Goal: Task Accomplishment & Management: Complete application form

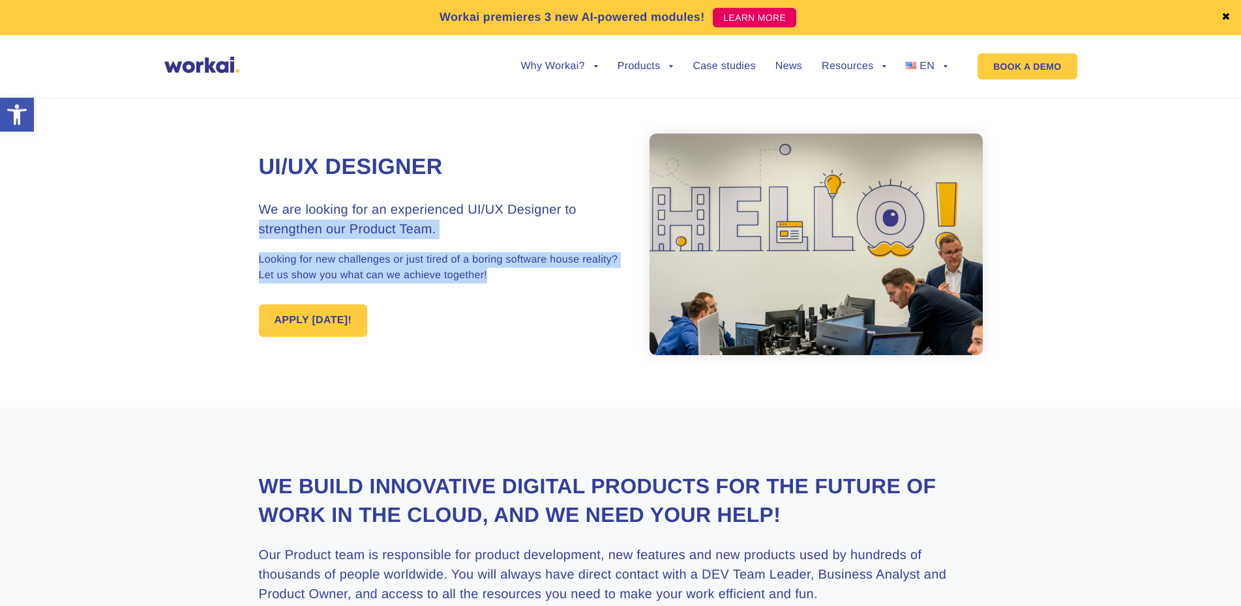
drag, startPoint x: 260, startPoint y: 229, endPoint x: 524, endPoint y: 270, distance: 267.1
click at [524, 270] on div "UI/UX Designer We are looking for an experienced UI/UX Designer to strengthen o…" at bounding box center [440, 245] width 362 height 184
click at [477, 302] on div "UI/UX Designer We are looking for an experienced UI/UX Designer to strengthen o…" at bounding box center [440, 245] width 362 height 184
drag, startPoint x: 404, startPoint y: 258, endPoint x: 521, endPoint y: 278, distance: 119.1
click at [520, 278] on p "Looking for new challenges or just tired of a boring software house reality? Le…" at bounding box center [440, 267] width 362 height 31
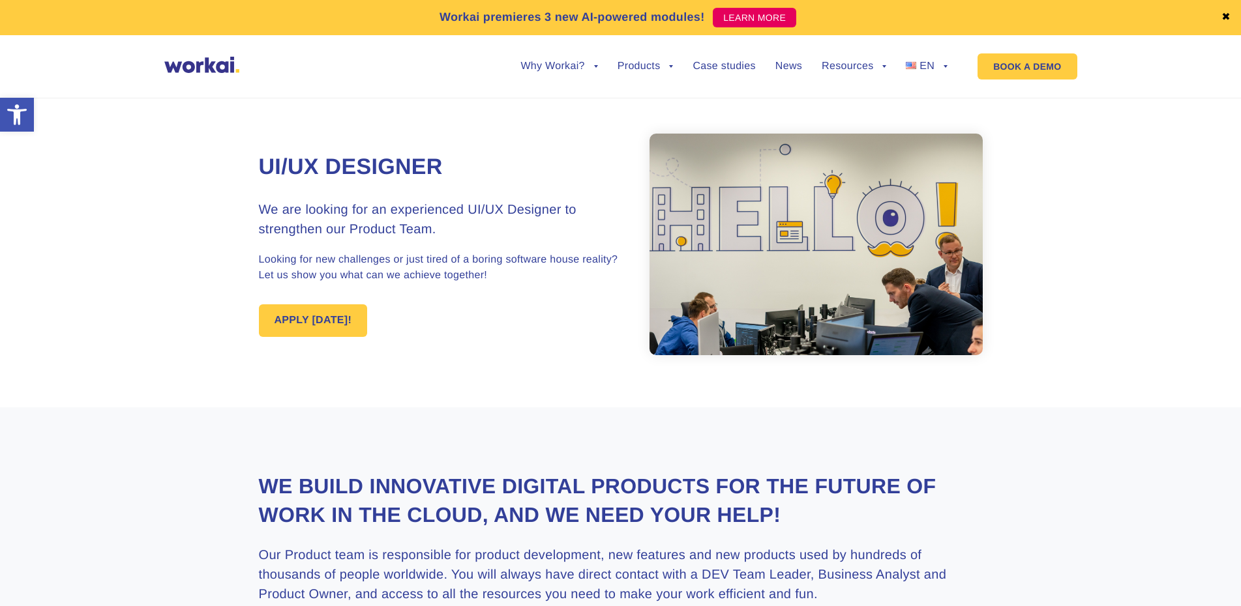
click at [495, 342] on div "UI/UX Designer We are looking for an experienced UI/UX Designer to strengthen o…" at bounding box center [621, 244] width 724 height 326
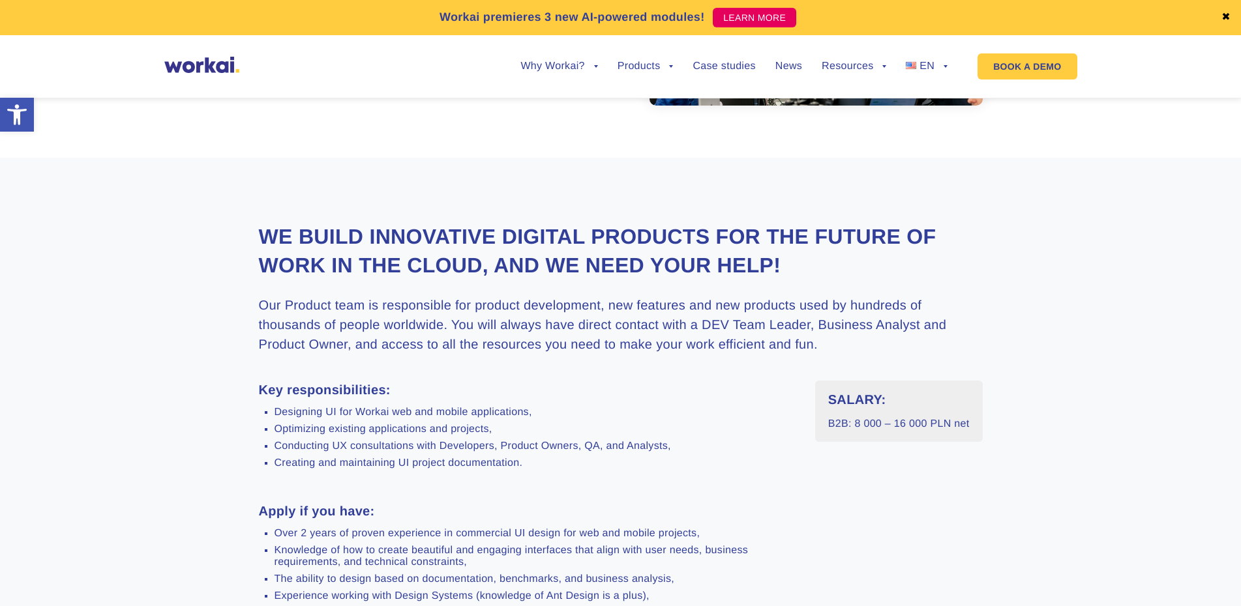
scroll to position [326, 0]
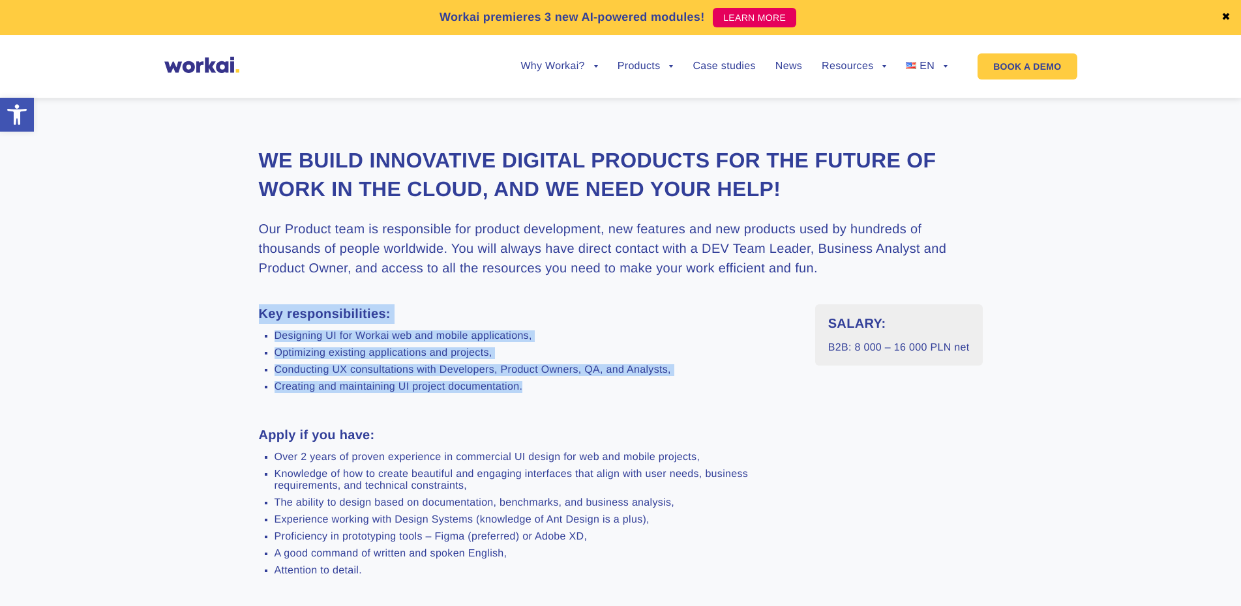
drag, startPoint x: 256, startPoint y: 315, endPoint x: 722, endPoint y: 384, distance: 471.2
click at [726, 384] on section "We build innovative digital products for the future of work in the Cloud, and w…" at bounding box center [620, 529] width 1241 height 896
click at [214, 385] on section "We build innovative digital products for the future of work in the Cloud, and w…" at bounding box center [620, 529] width 1241 height 896
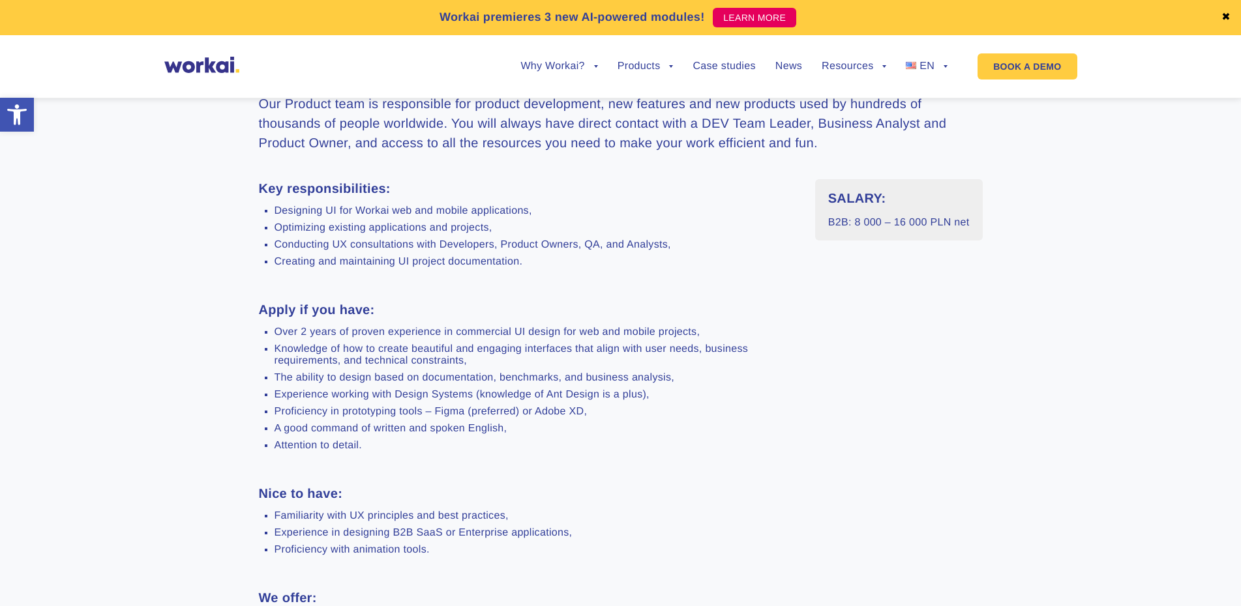
scroll to position [456, 0]
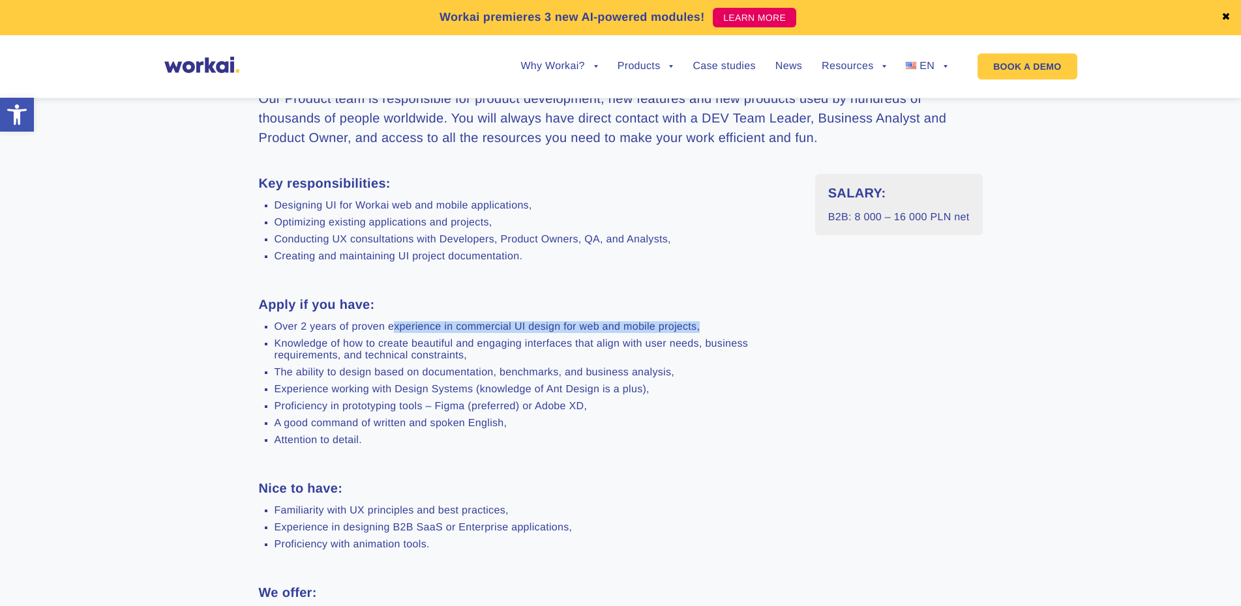
drag, startPoint x: 404, startPoint y: 321, endPoint x: 756, endPoint y: 325, distance: 352.7
click at [756, 325] on li "Over 2 years of proven experience in commercial UI design for web and mobile pr…" at bounding box center [534, 327] width 521 height 12
click at [520, 387] on li "Experience working with Design Systems (knowledge of Ant Design is a plus)," at bounding box center [534, 390] width 521 height 12
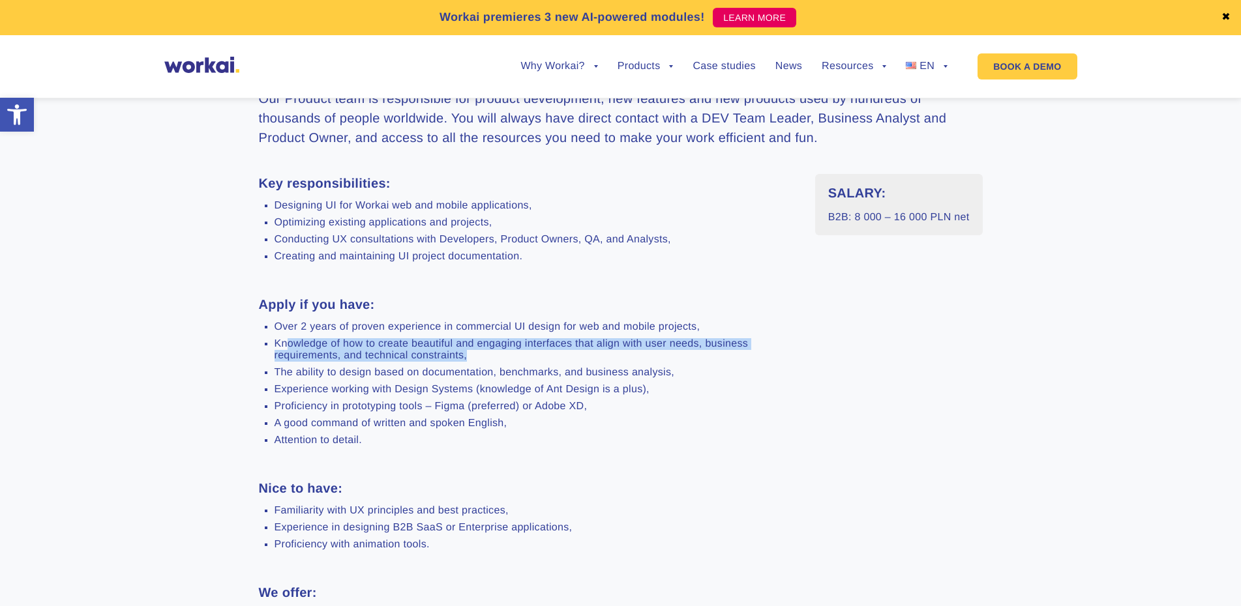
drag, startPoint x: 339, startPoint y: 344, endPoint x: 532, endPoint y: 351, distance: 193.1
click at [532, 351] on li "Knowledge of how to create beautiful and engaging interfaces that align with us…" at bounding box center [534, 349] width 521 height 23
click at [510, 355] on li "Knowledge of how to create beautiful and engaging interfaces that align with us…" at bounding box center [534, 349] width 521 height 23
drag, startPoint x: 475, startPoint y: 360, endPoint x: 208, endPoint y: 337, distance: 267.7
click at [208, 337] on section "We build innovative digital products for the future of work in the Cloud, and w…" at bounding box center [620, 399] width 1241 height 896
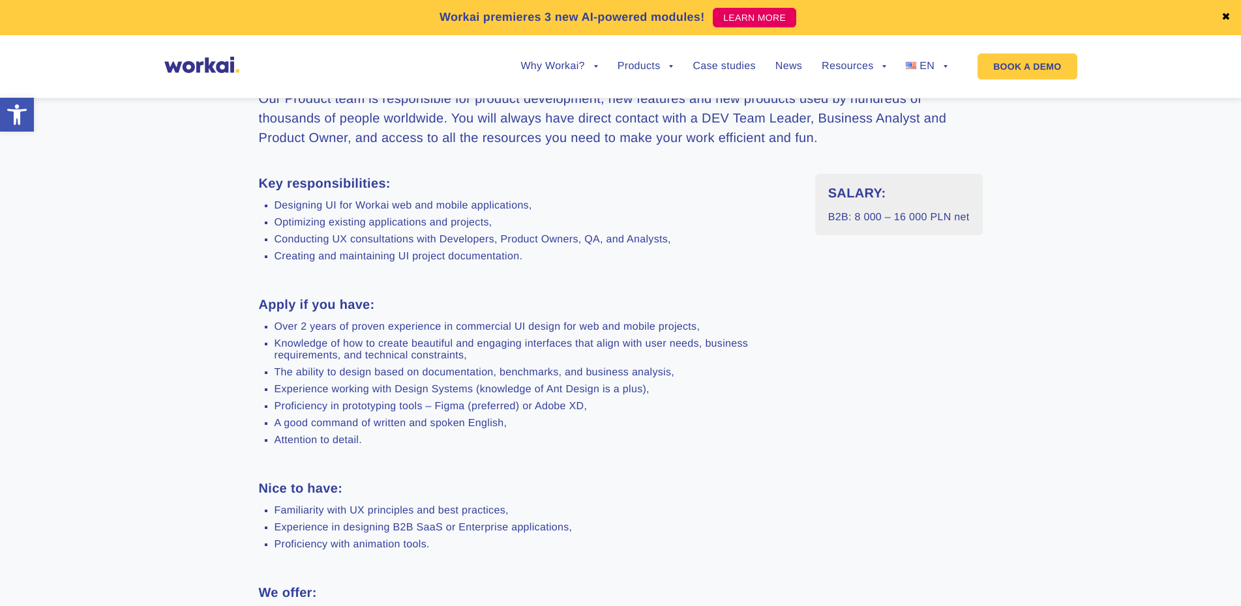
click at [286, 384] on li "Experience working with Design Systems (knowledge of Ant Design is a plus)," at bounding box center [534, 390] width 521 height 12
drag, startPoint x: 275, startPoint y: 376, endPoint x: 699, endPoint y: 366, distance: 424.5
click at [699, 366] on ul "Over 2 years of proven experience in commercial UI design for web and mobile pr…" at bounding box center [527, 383] width 537 height 125
click at [657, 388] on li "Experience working with Design Systems (knowledge of Ant Design is a plus)," at bounding box center [534, 390] width 521 height 12
drag, startPoint x: 649, startPoint y: 390, endPoint x: 250, endPoint y: 385, distance: 399.0
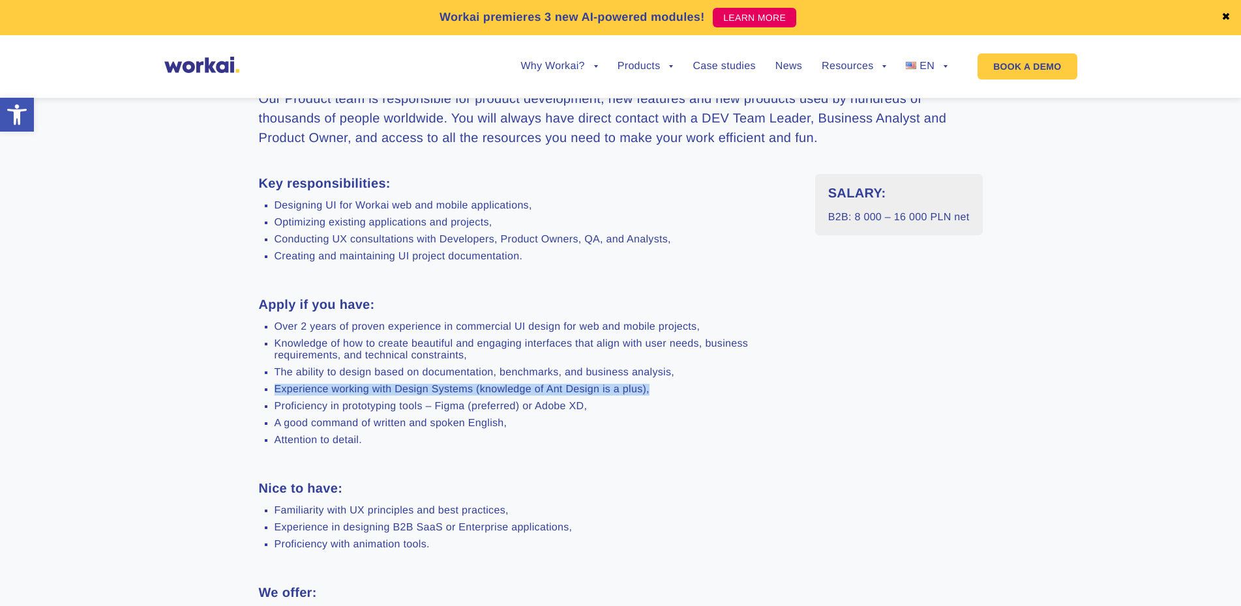
click at [250, 385] on section "We build innovative digital products for the future of work in the Cloud, and w…" at bounding box center [620, 399] width 1241 height 896
click at [226, 400] on section "We build innovative digital products for the future of work in the Cloud, and w…" at bounding box center [620, 399] width 1241 height 896
drag, startPoint x: 548, startPoint y: 388, endPoint x: 598, endPoint y: 387, distance: 49.5
click at [598, 387] on li "Experience working with Design Systems (knowledge of Ant Design is a plus)," at bounding box center [534, 390] width 521 height 12
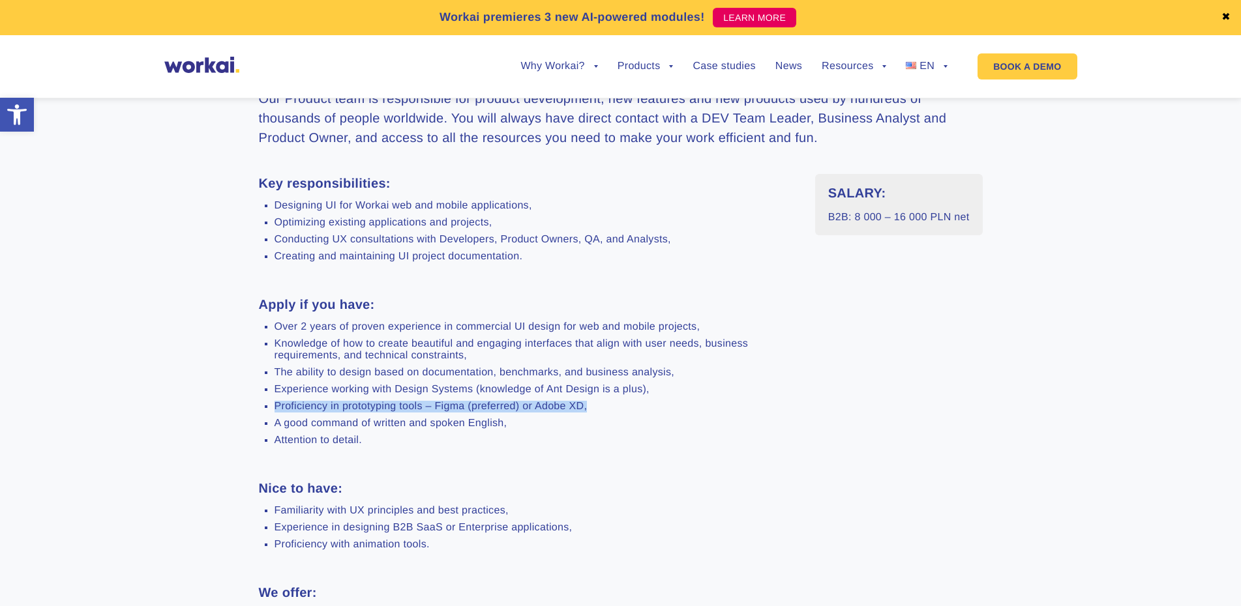
drag, startPoint x: 275, startPoint y: 407, endPoint x: 614, endPoint y: 397, distance: 339.1
click at [614, 397] on ul "Over 2 years of proven experience in commercial UI design for web and mobile pr…" at bounding box center [527, 383] width 537 height 125
click at [567, 425] on li "A good command of written and spoken English," at bounding box center [534, 424] width 521 height 12
drag, startPoint x: 521, startPoint y: 424, endPoint x: 254, endPoint y: 422, distance: 267.3
click at [254, 422] on section "We build innovative digital products for the future of work in the Cloud, and w…" at bounding box center [620, 399] width 1241 height 896
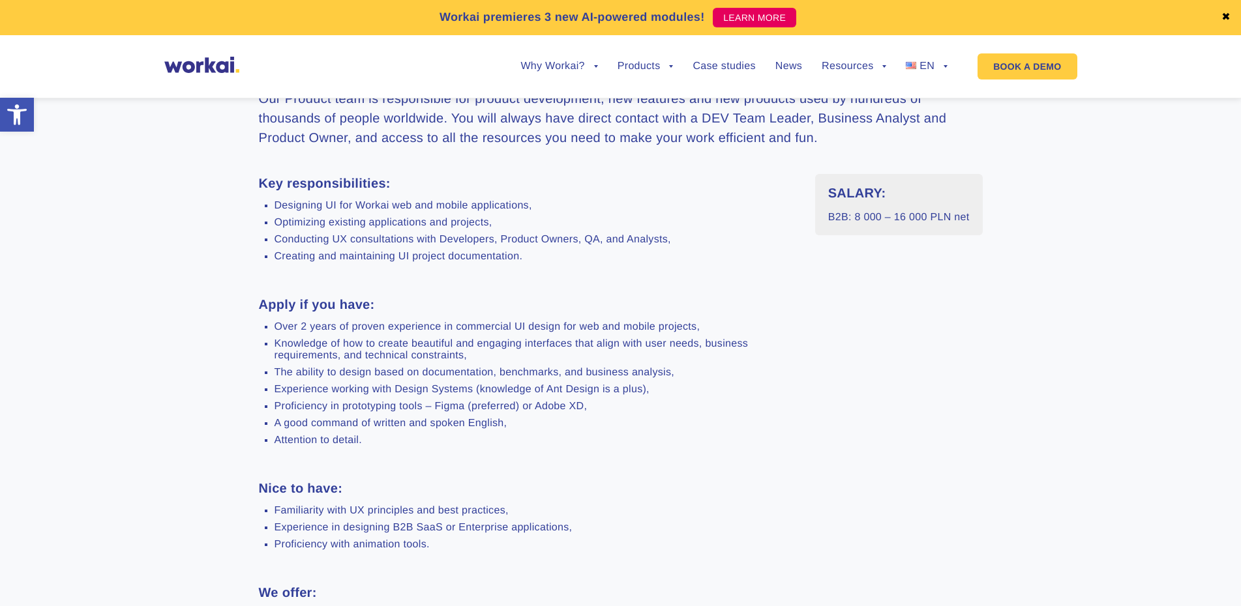
click at [298, 462] on div "Key responsibilities: Designing UI for Workai web and mobile applications, Opti…" at bounding box center [527, 451] width 537 height 554
drag, startPoint x: 275, startPoint y: 440, endPoint x: 423, endPoint y: 444, distance: 148.0
click at [423, 444] on li "Attention to detail." at bounding box center [534, 441] width 521 height 12
click at [405, 462] on div "Key responsibilities: Designing UI for Workai web and mobile applications, Opti…" at bounding box center [527, 451] width 537 height 554
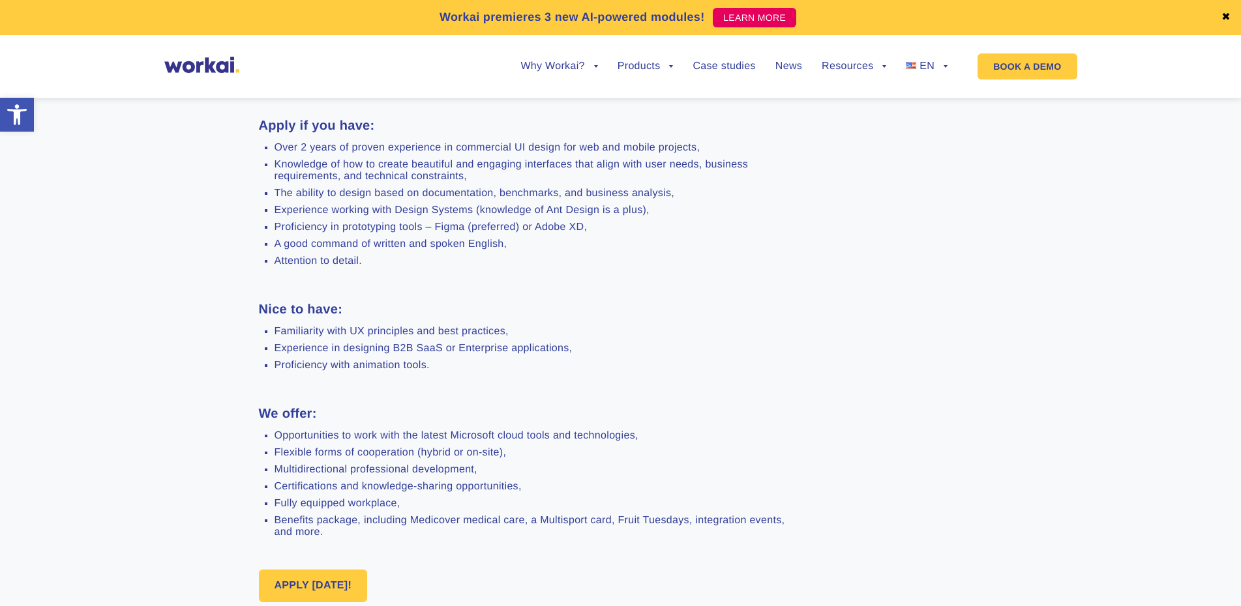
scroll to position [652, 0]
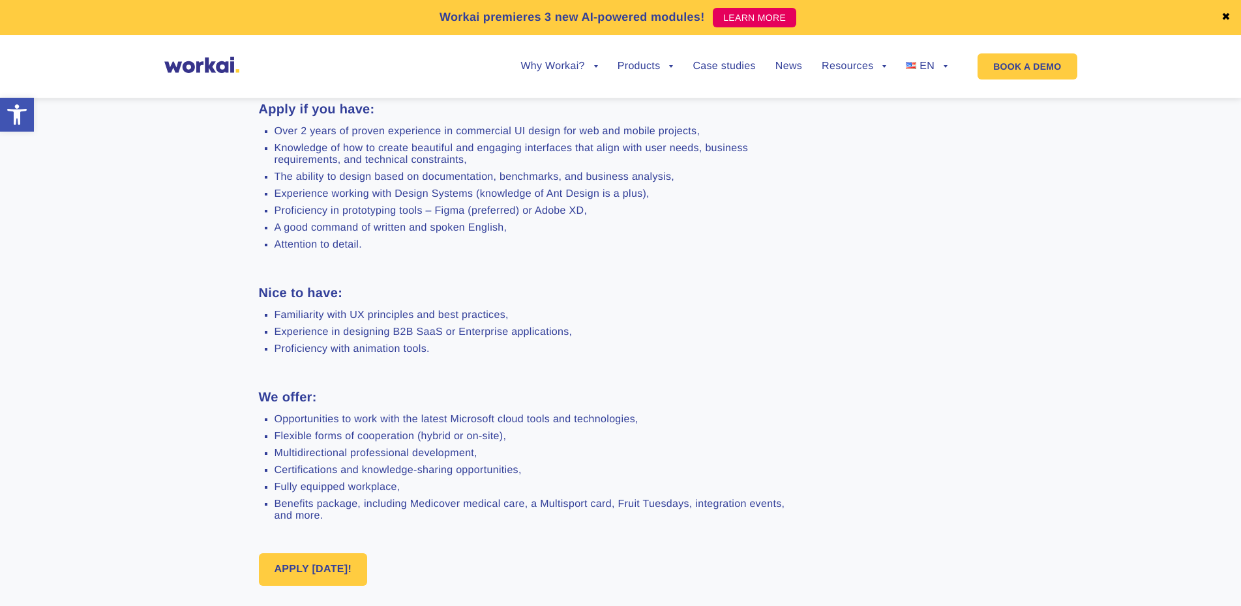
click at [276, 428] on ul "Opportunities to work with the latest Microsoft cloud tools and technologies, F…" at bounding box center [527, 468] width 537 height 108
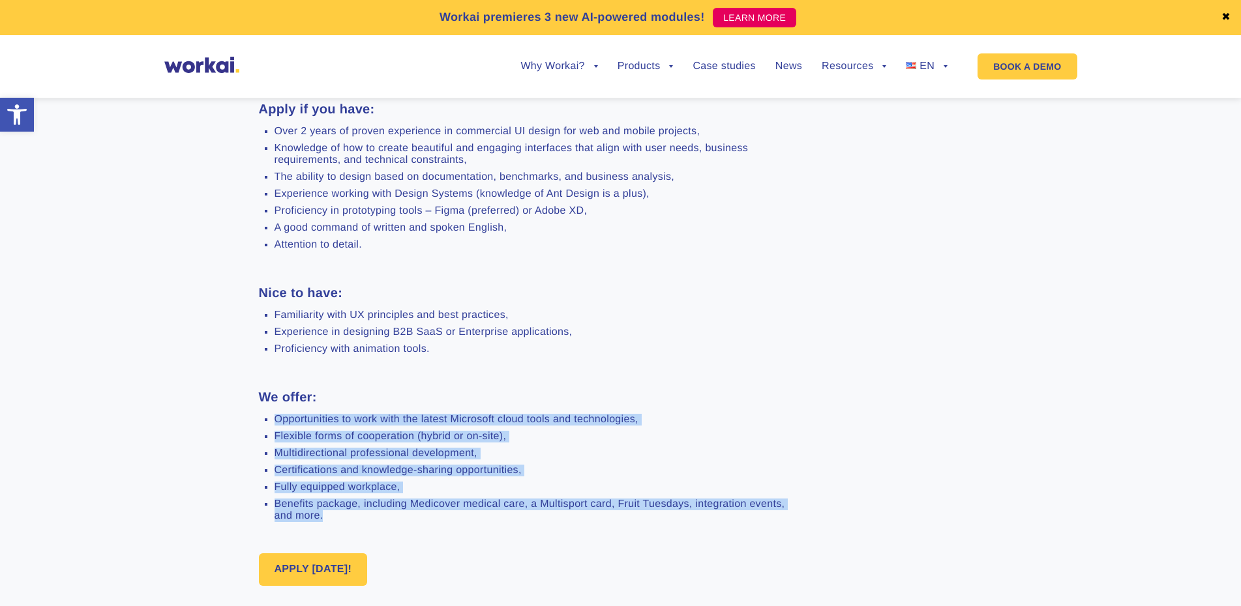
drag, startPoint x: 326, startPoint y: 419, endPoint x: 613, endPoint y: 522, distance: 304.5
click at [613, 522] on ul "Opportunities to work with the latest Microsoft cloud tools and technologies, F…" at bounding box center [527, 468] width 537 height 108
click at [574, 535] on div "We build innovative digital products for the future of work in the Cloud, and w…" at bounding box center [621, 203] width 724 height 765
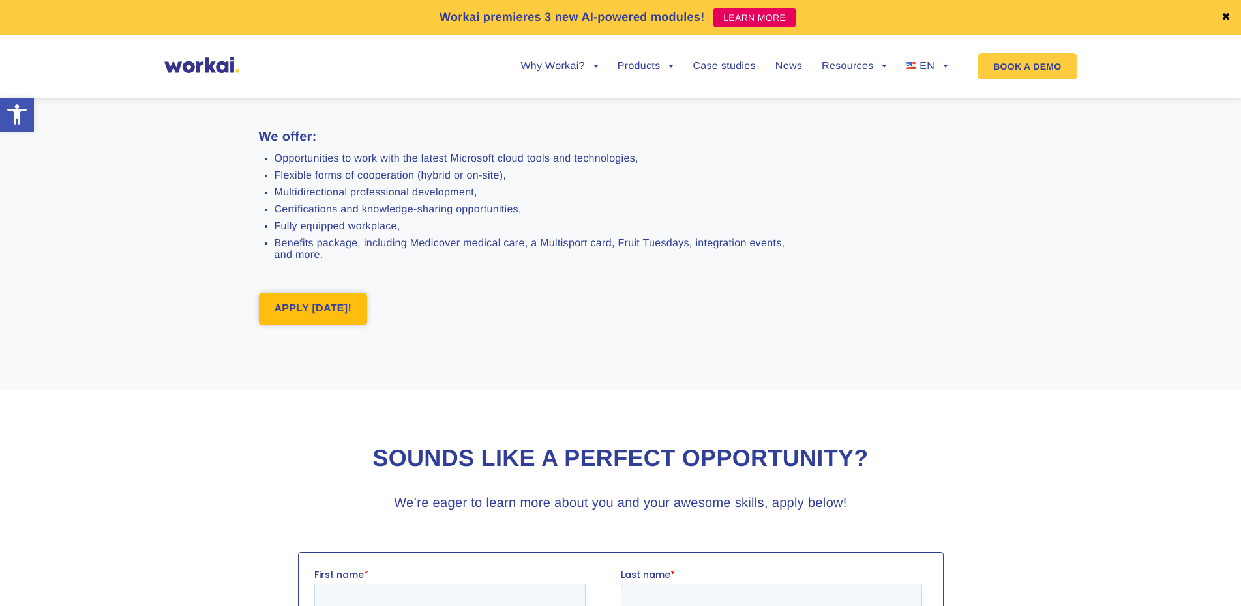
click at [292, 312] on link "APPLY [DATE]!" at bounding box center [313, 309] width 109 height 33
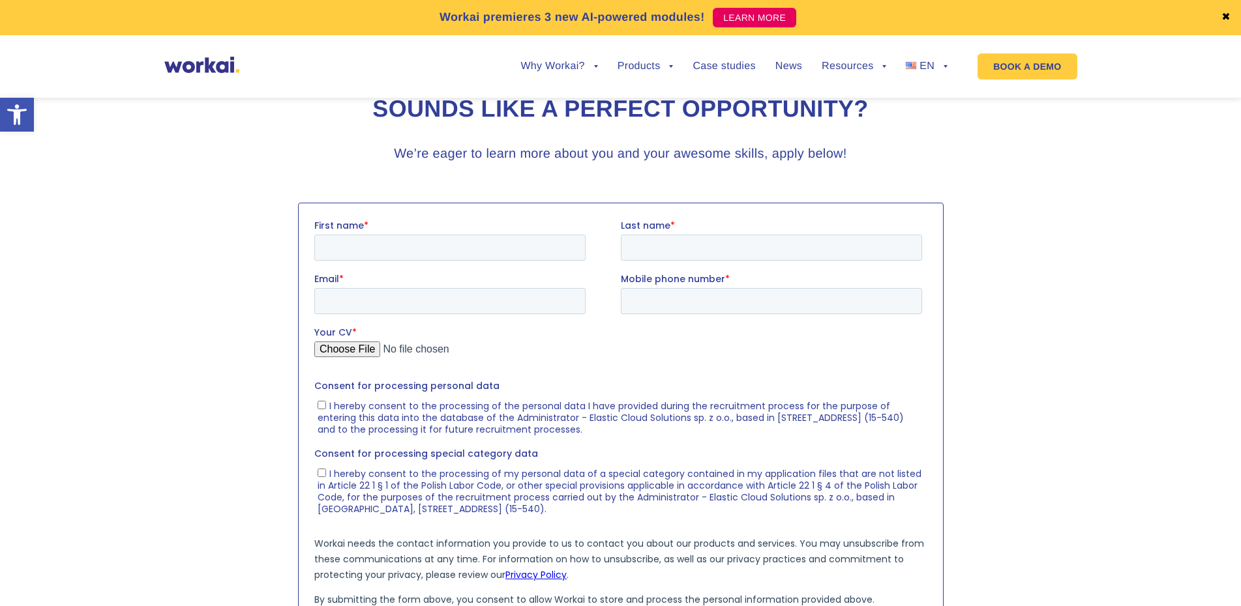
scroll to position [1271, 0]
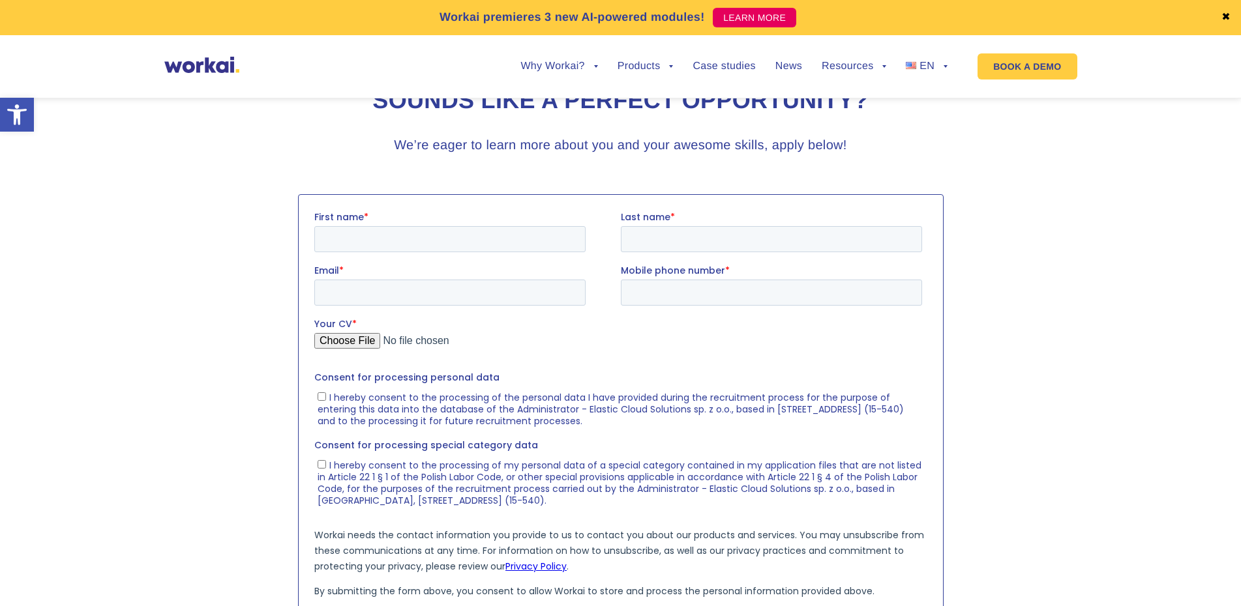
click at [344, 256] on fieldset "First name * Last name *" at bounding box center [620, 236] width 613 height 53
click at [340, 240] on input "First name *" at bounding box center [449, 239] width 271 height 26
type input "Aneta"
type input "[PERSON_NAME]"
type input "[EMAIL_ADDRESS][DOMAIN_NAME]"
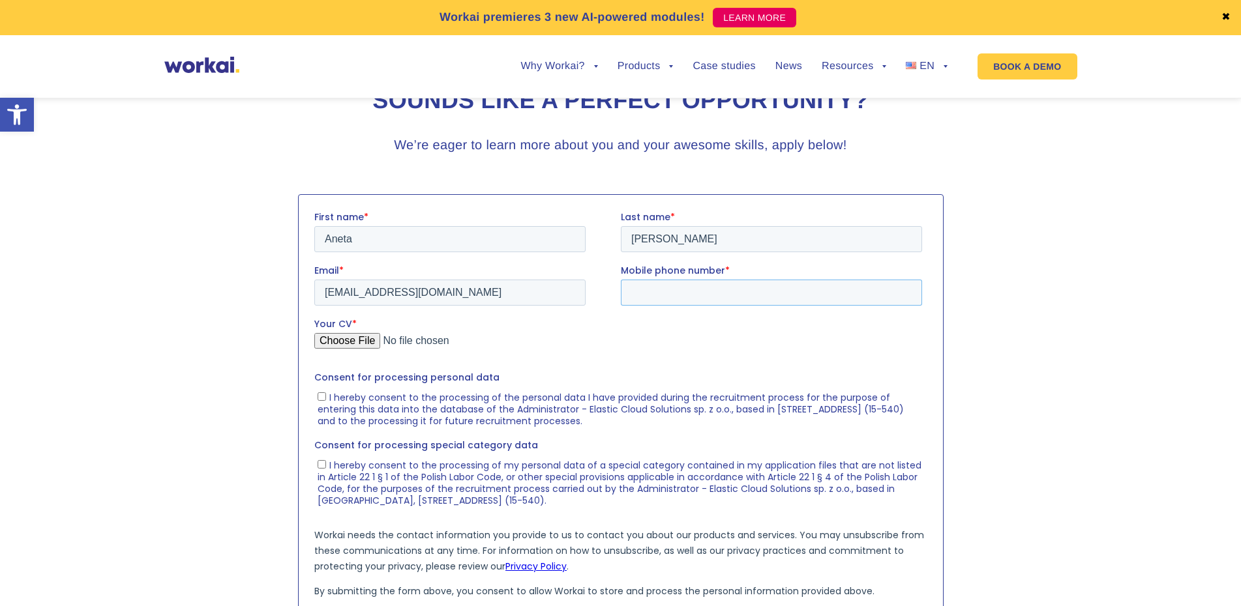
type input "[PHONE_NUMBER]"
